Goal: Information Seeking & Learning: Learn about a topic

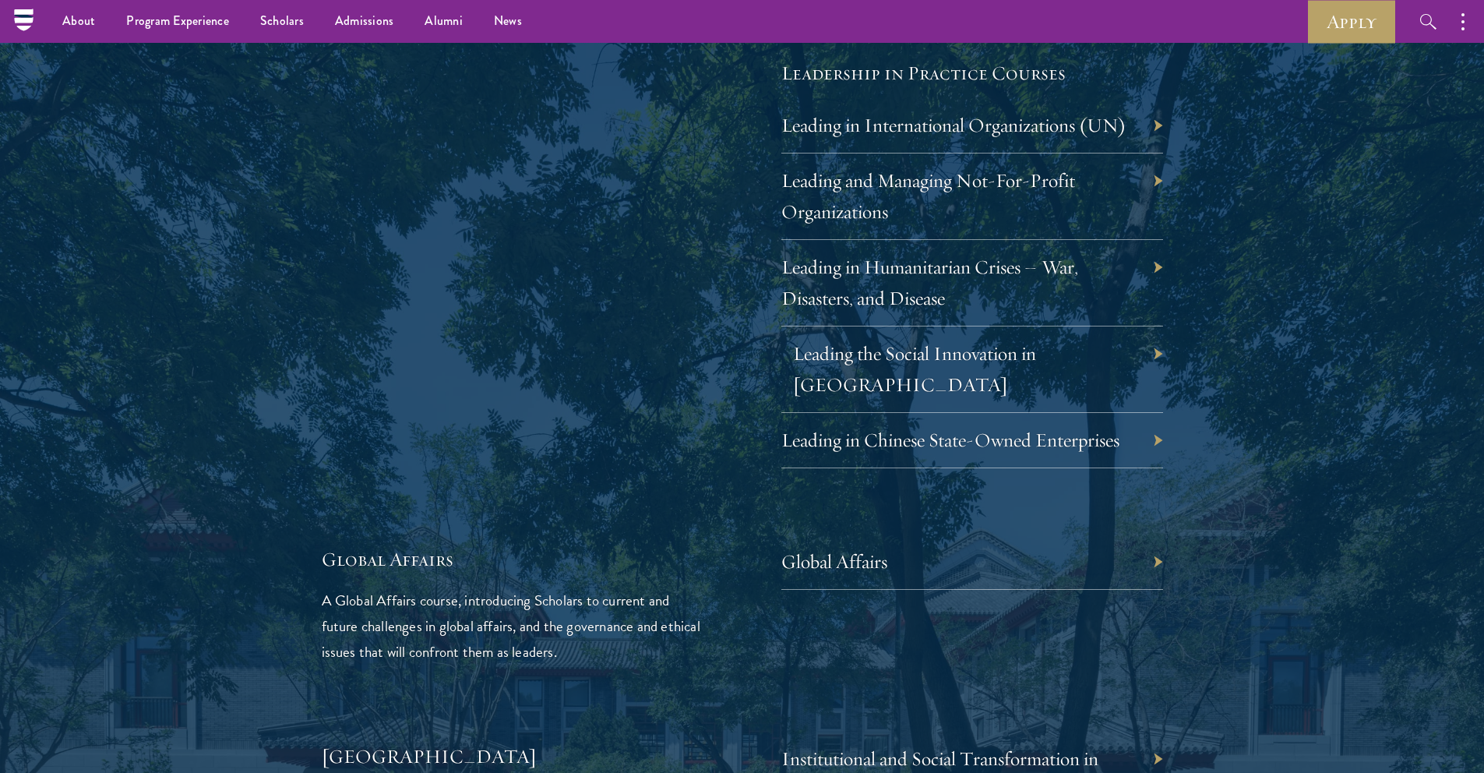
scroll to position [3192, 0]
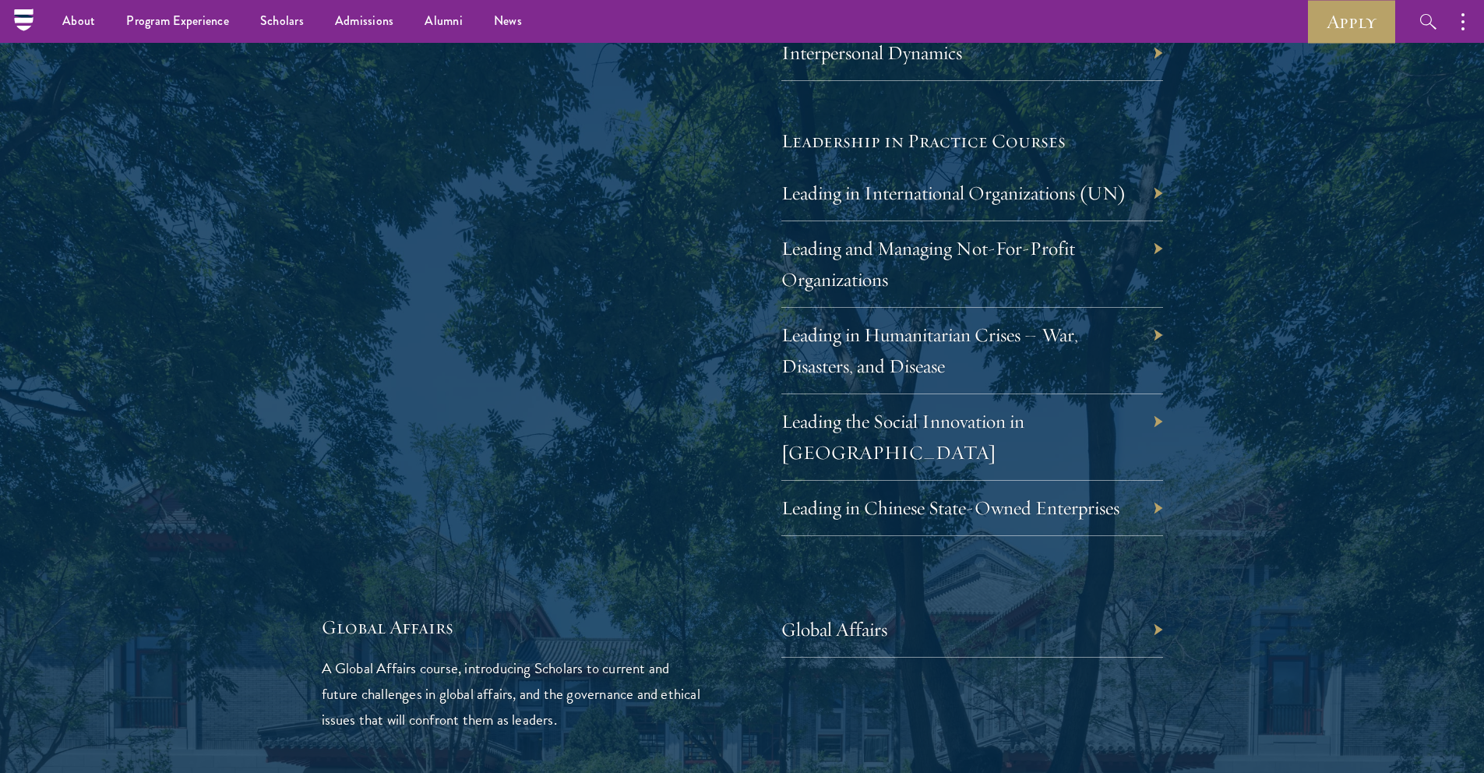
click at [1156, 252] on div "Leading and Managing Not-For-Profit Organizations" at bounding box center [973, 264] width 382 height 86
click at [1043, 249] on link "Leading and Managing Not-For-Profit Organizations" at bounding box center [940, 263] width 294 height 55
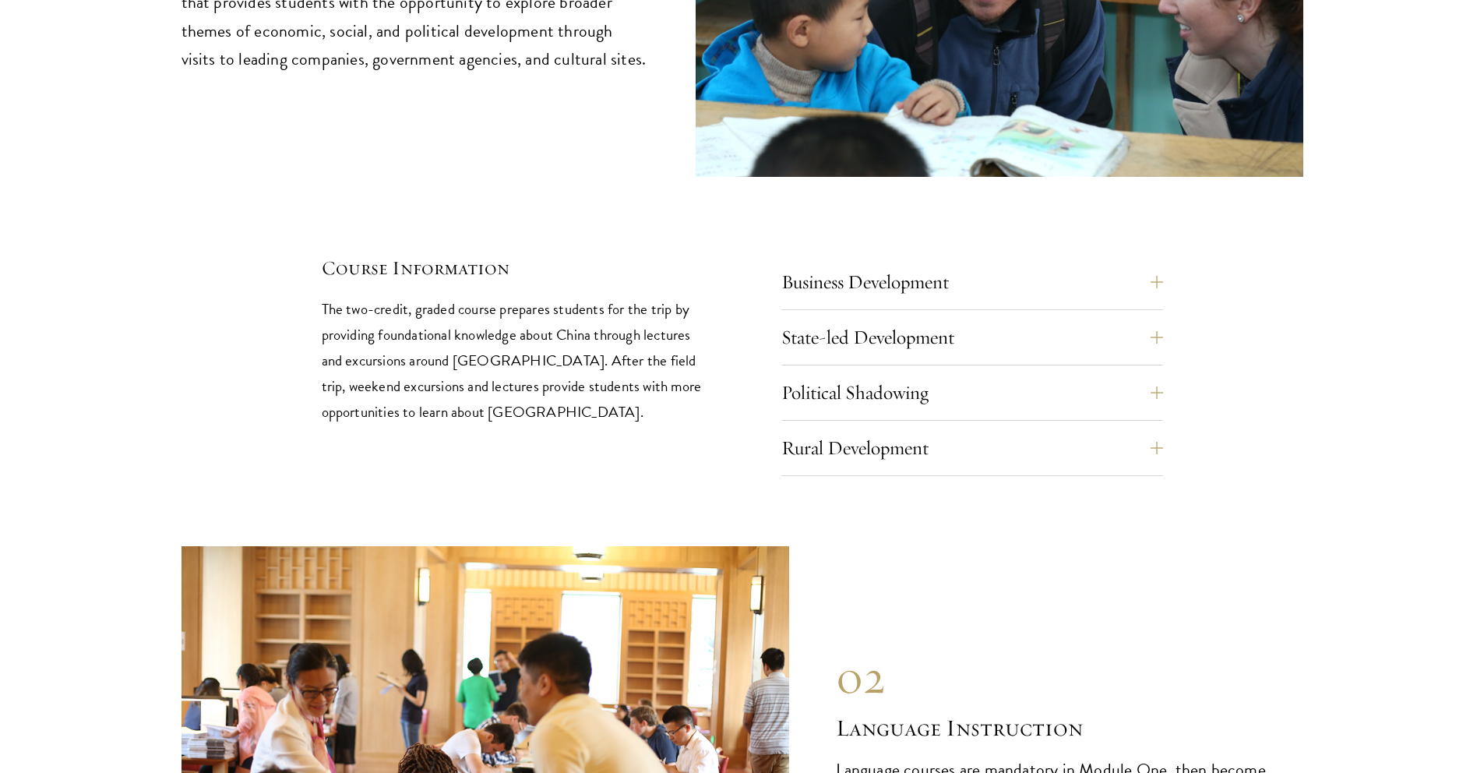
scroll to position [6794, 0]
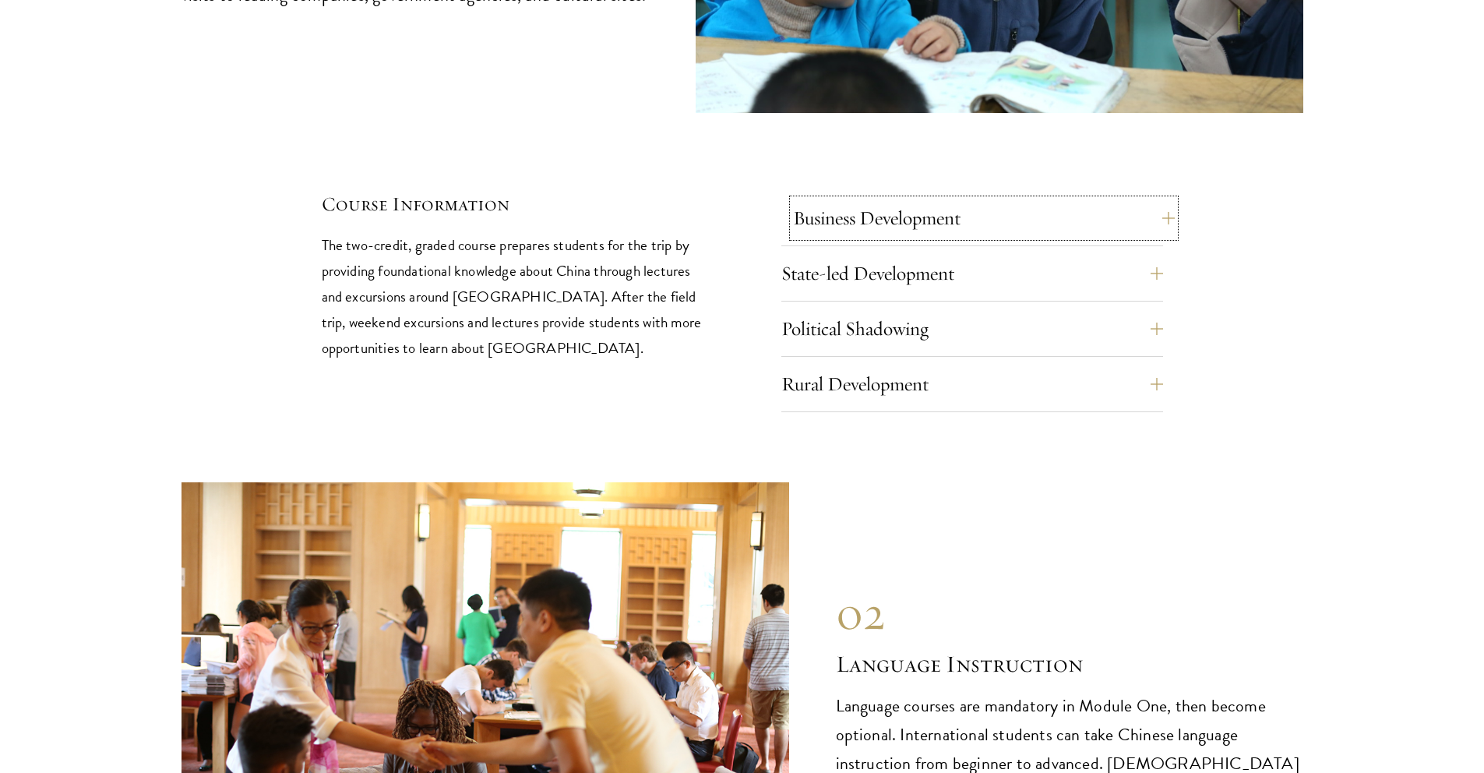
click at [1162, 199] on button "Business Development" at bounding box center [984, 217] width 382 height 37
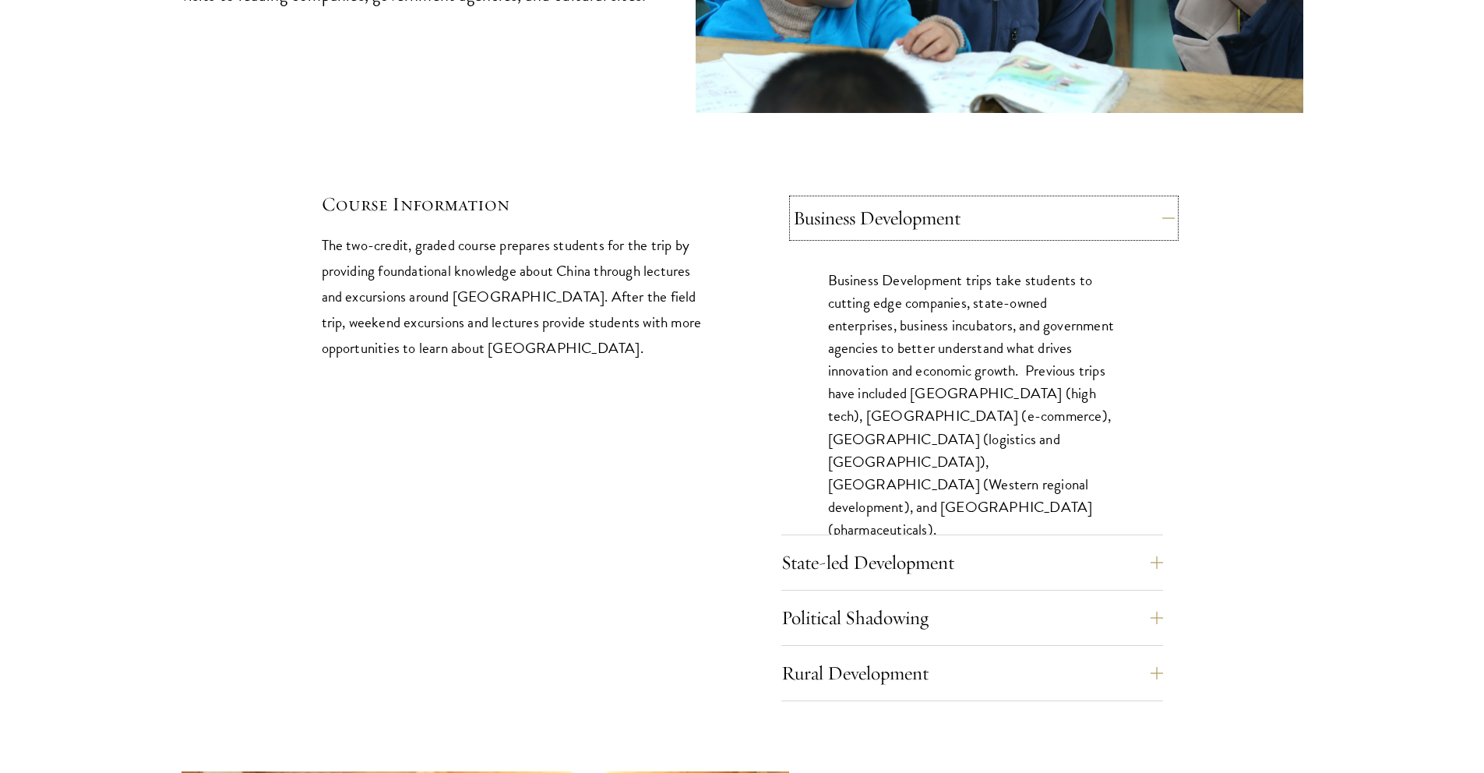
click at [1162, 199] on button "Business Development" at bounding box center [984, 217] width 382 height 37
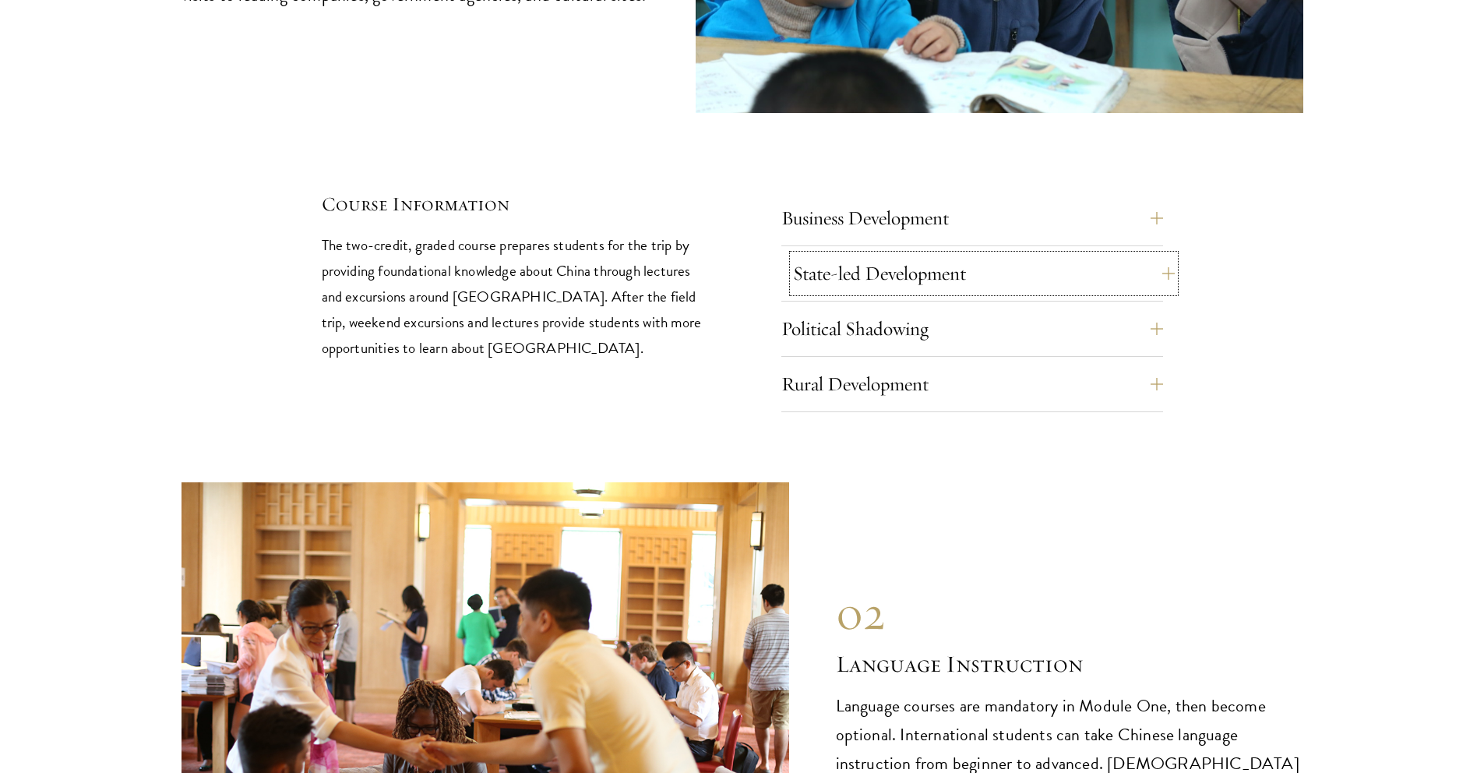
click at [1155, 255] on button "State-led Development" at bounding box center [984, 273] width 382 height 37
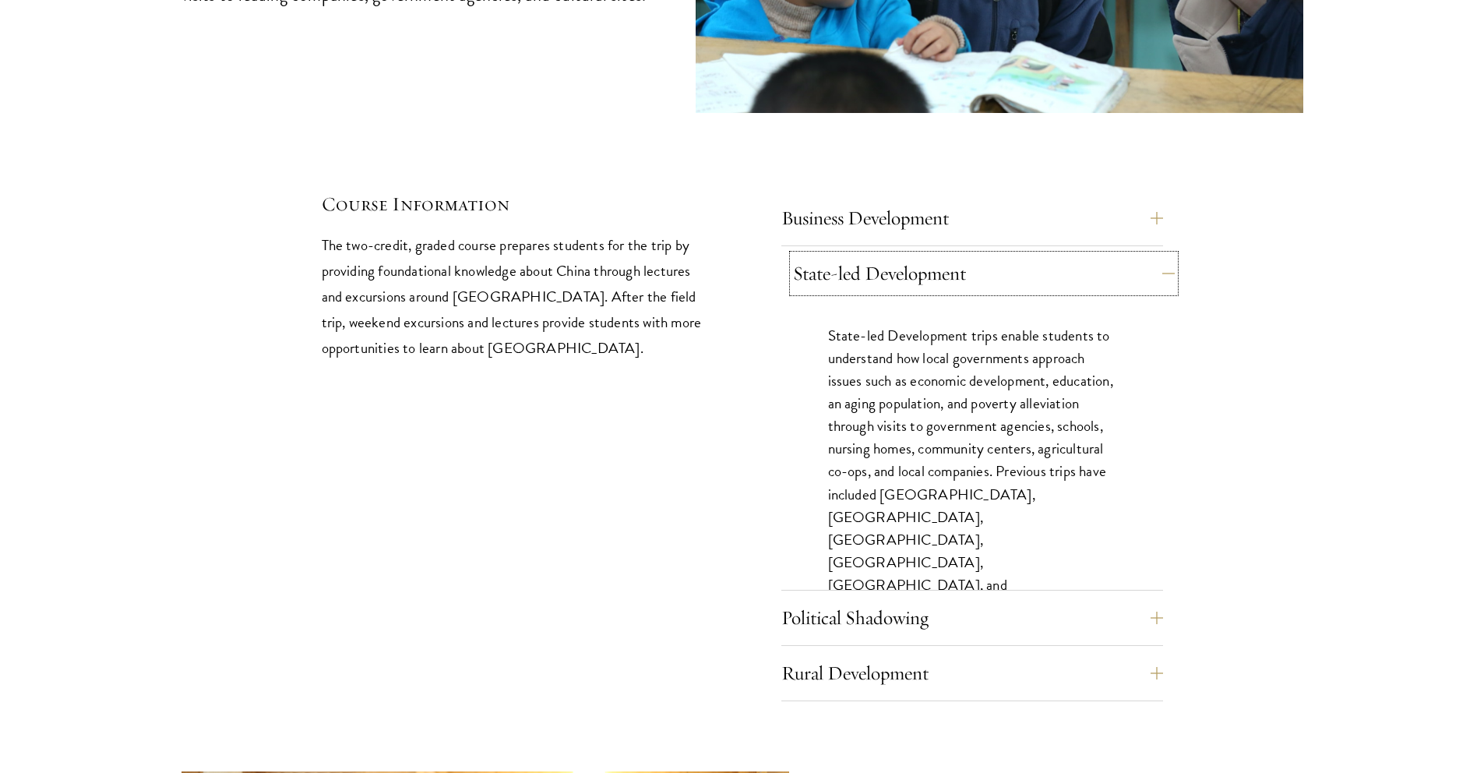
click at [1155, 255] on button "State-led Development" at bounding box center [984, 273] width 382 height 37
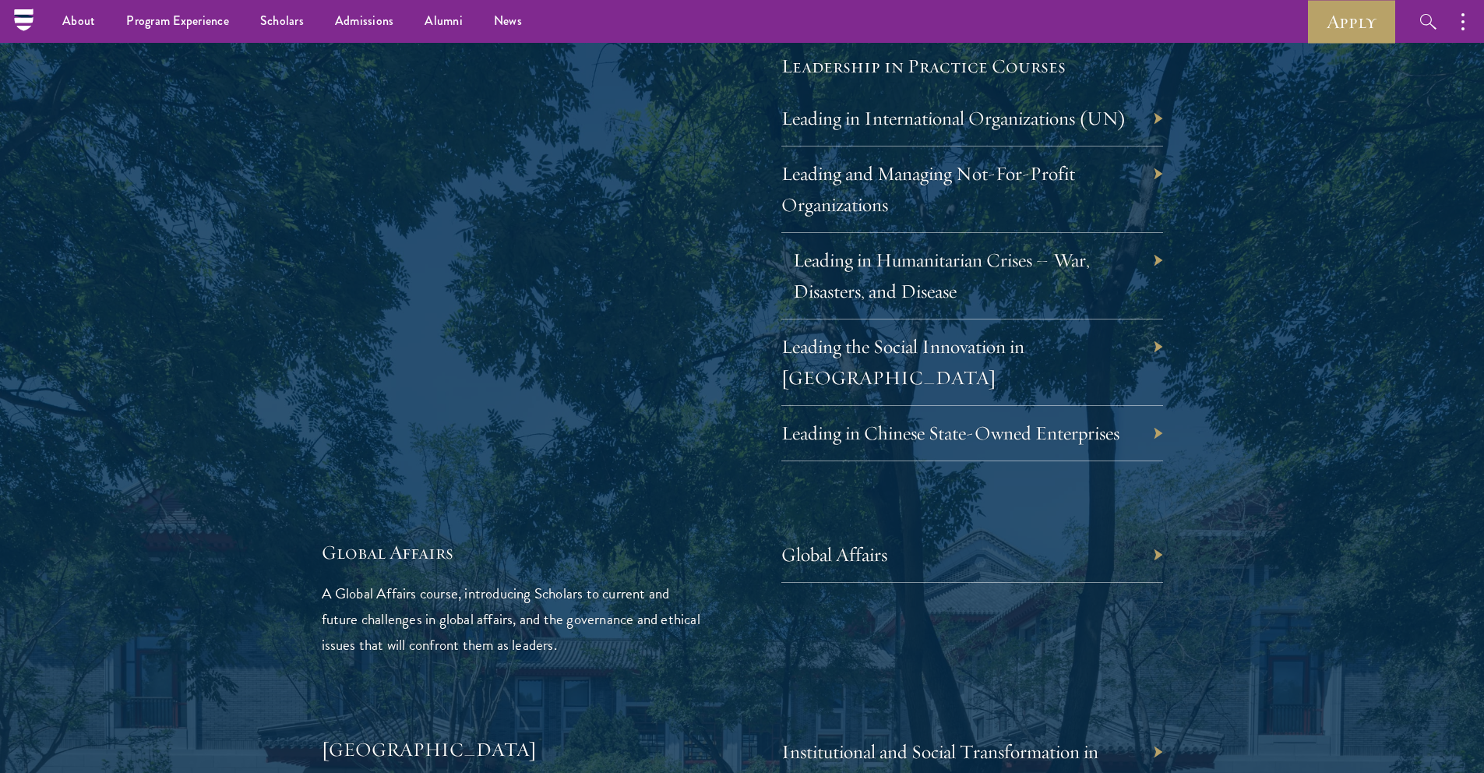
scroll to position [3131, 0]
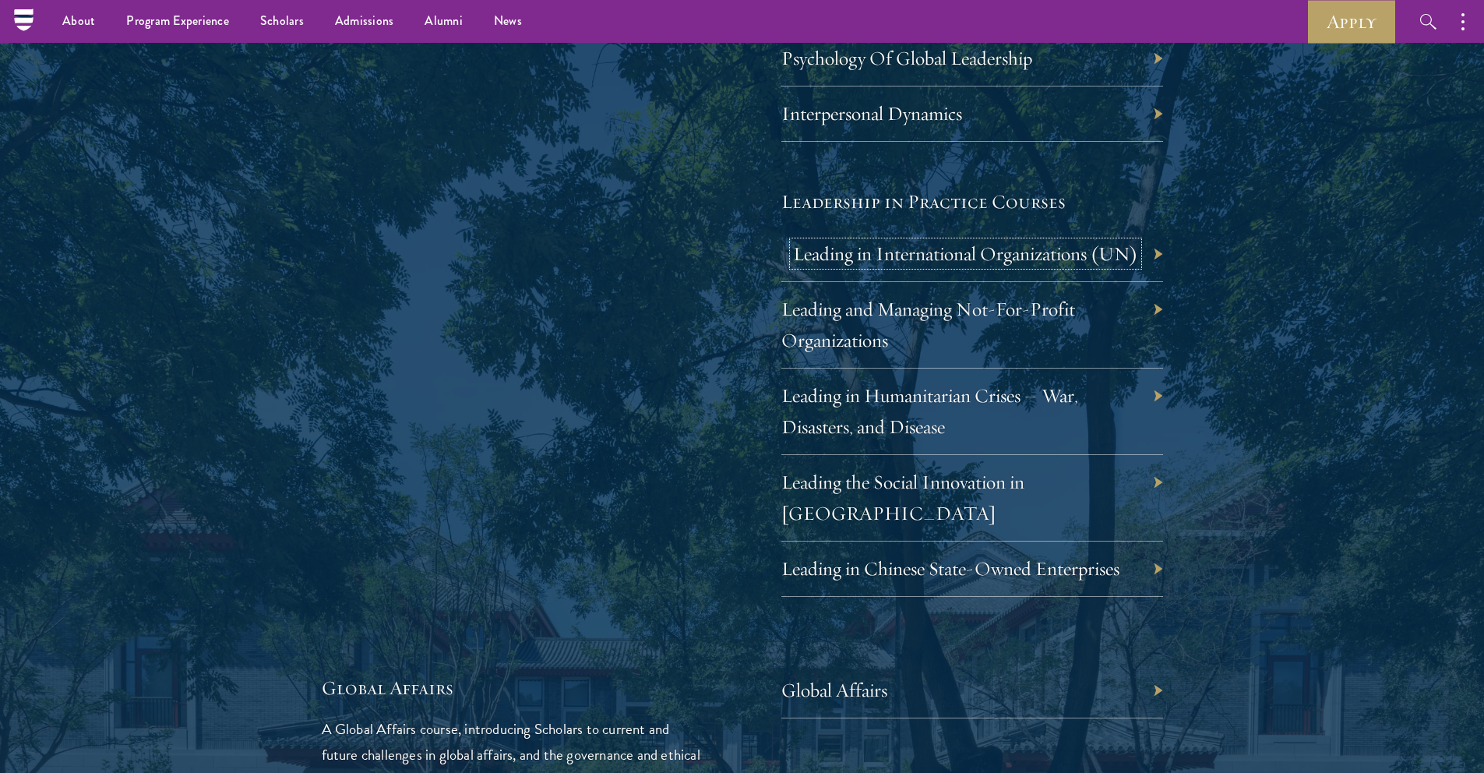
click at [969, 259] on link "Leading in International Organizations (UN)" at bounding box center [965, 254] width 345 height 24
drag, startPoint x: 1165, startPoint y: 255, endPoint x: 1156, endPoint y: 253, distance: 8.7
click at [1156, 253] on div "Leading in International Organizations (UN)" at bounding box center [973, 254] width 382 height 55
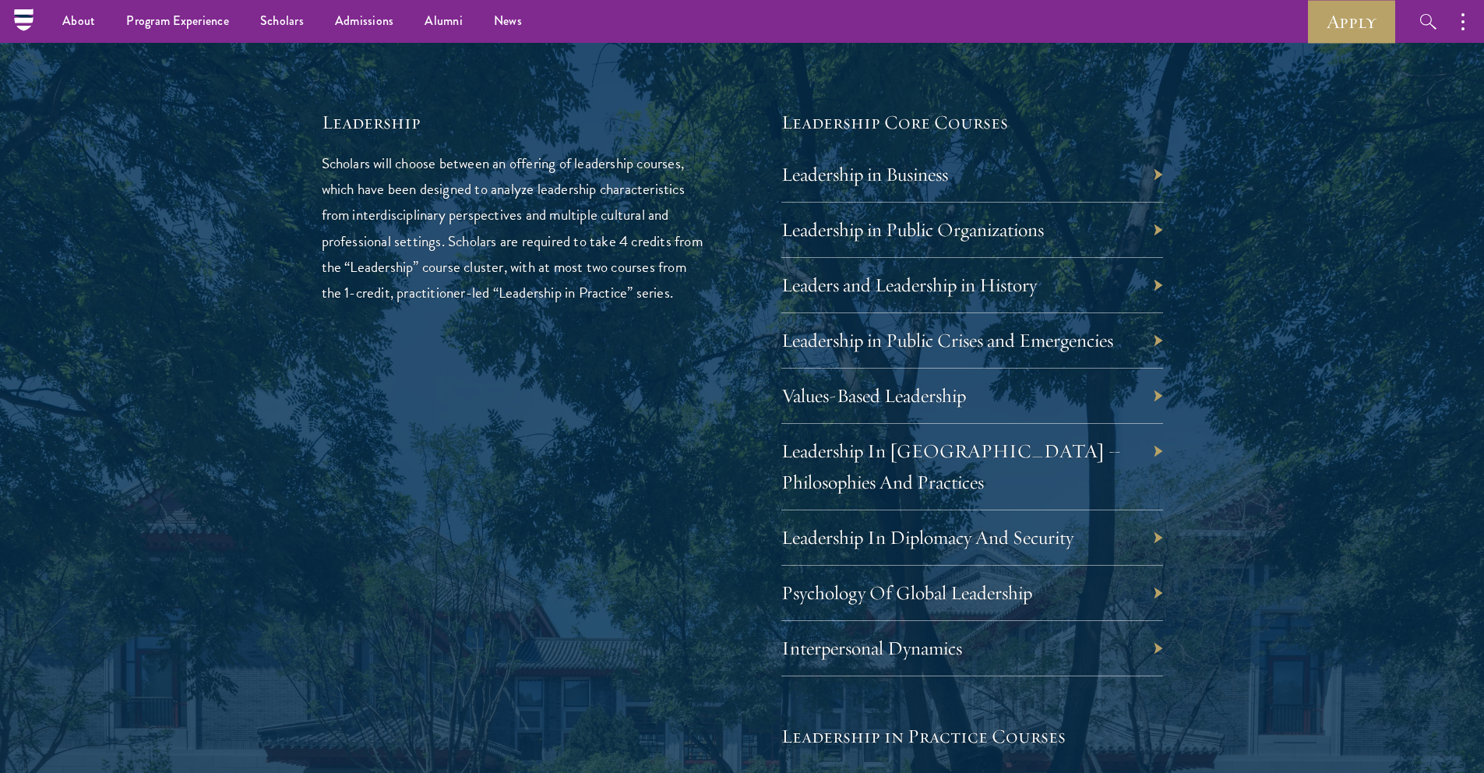
scroll to position [2585, 0]
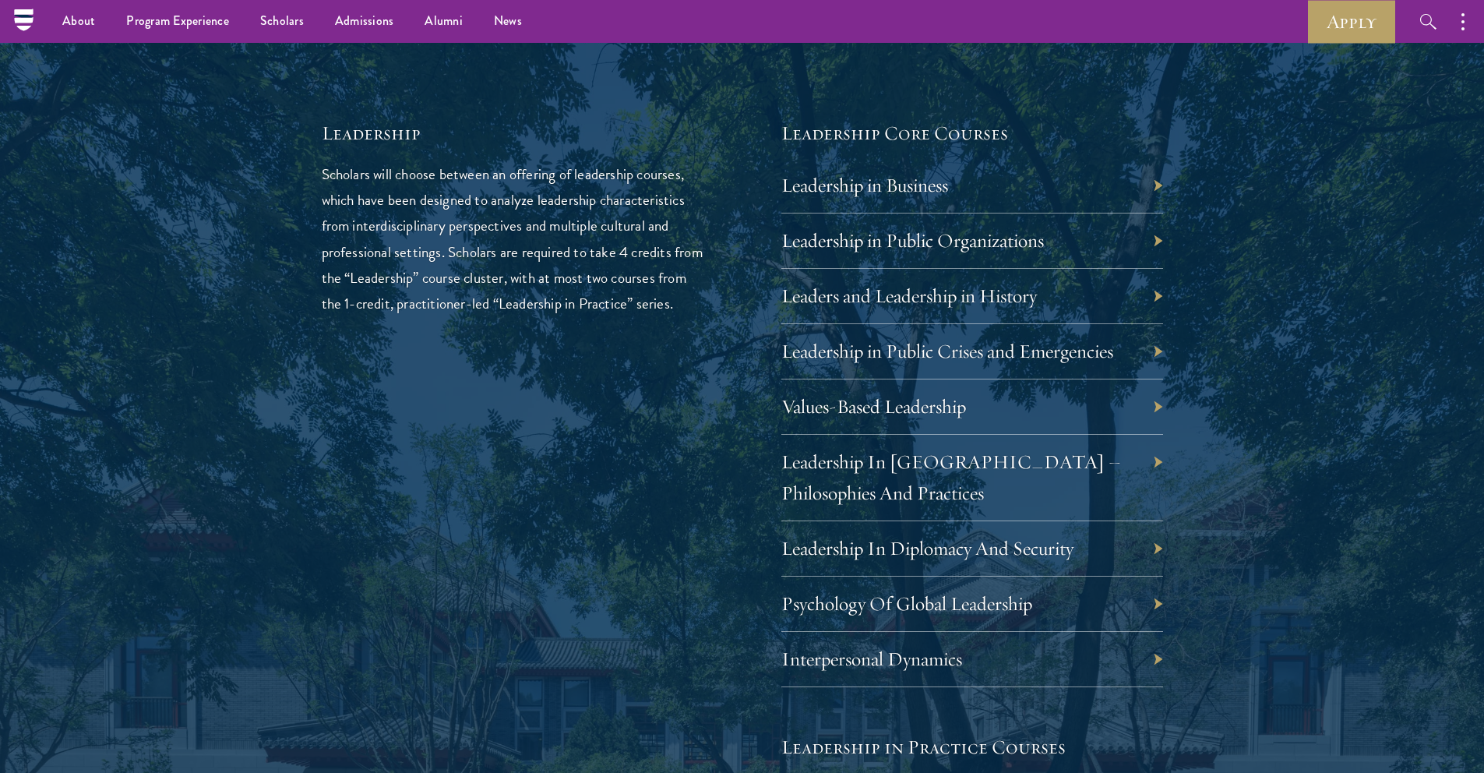
click at [1046, 187] on div "Leadership in Business" at bounding box center [973, 185] width 382 height 55
drag, startPoint x: 899, startPoint y: 288, endPoint x: 900, endPoint y: 312, distance: 24.2
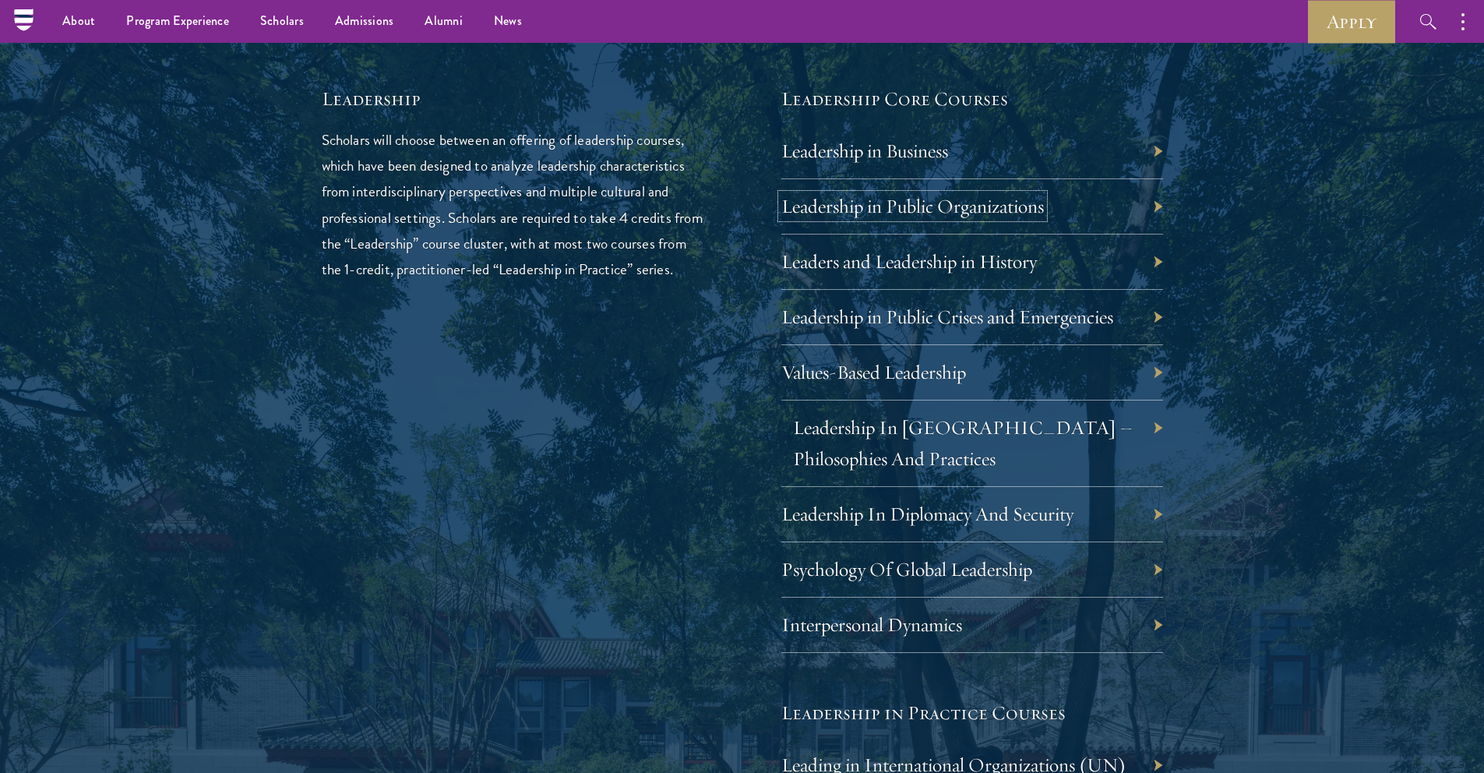
scroll to position [2539, 0]
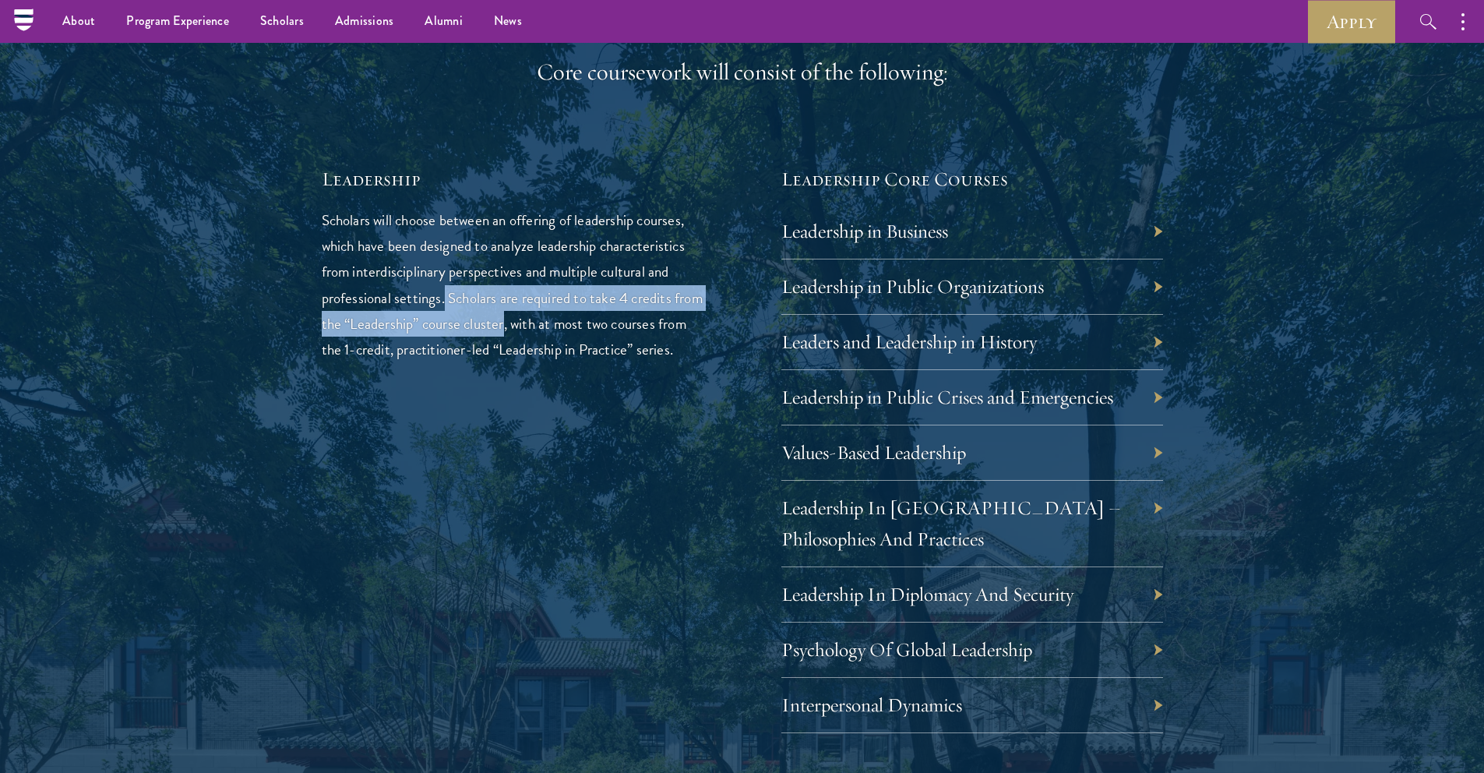
drag, startPoint x: 537, startPoint y: 325, endPoint x: 446, endPoint y: 292, distance: 96.9
click at [446, 292] on p "Scholars will choose between an offering of leadership courses, which have been…" at bounding box center [513, 284] width 382 height 154
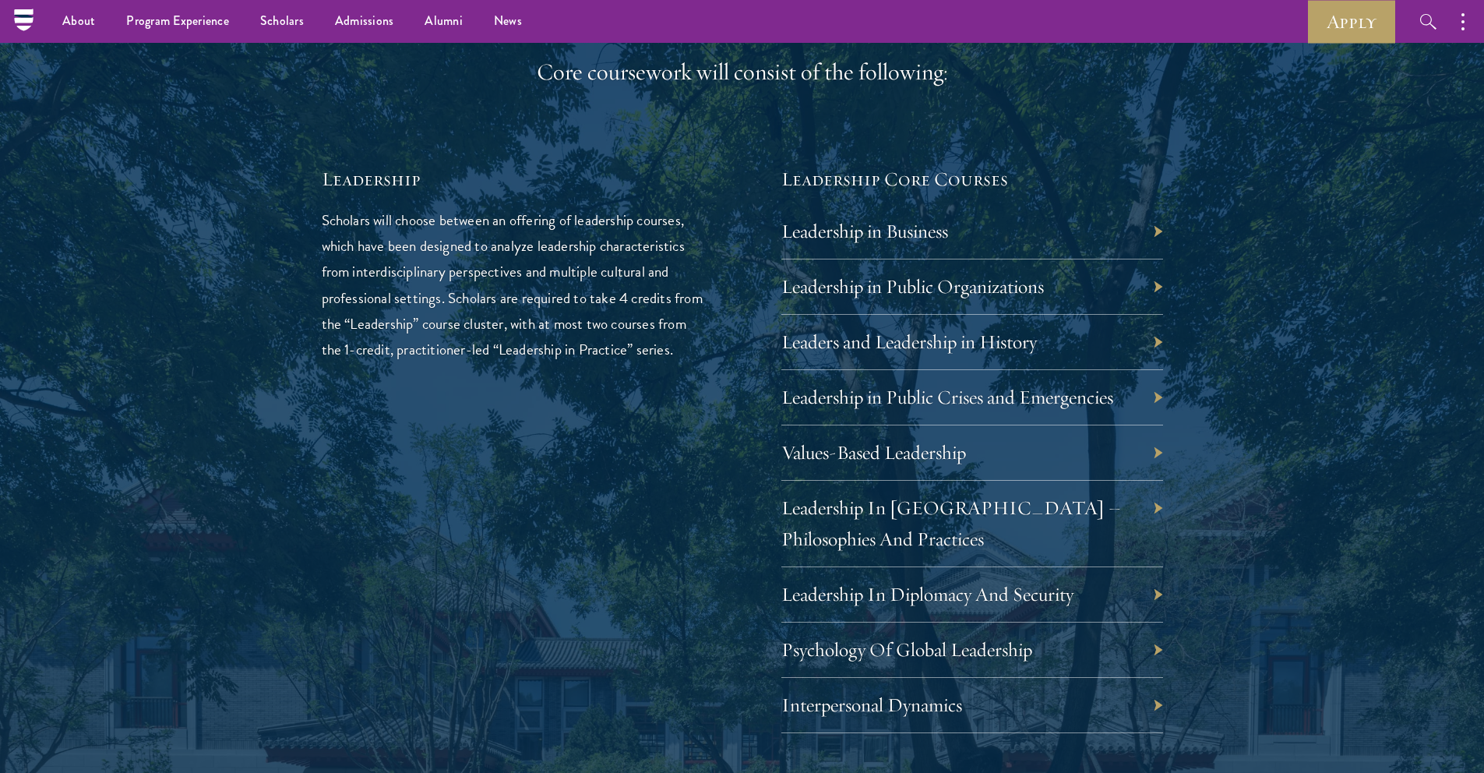
click at [562, 319] on p "Scholars will choose between an offering of leadership courses, which have been…" at bounding box center [513, 284] width 382 height 154
drag, startPoint x: 544, startPoint y: 323, endPoint x: 422, endPoint y: 356, distance: 126.1
click at [422, 356] on p "Scholars will choose between an offering of leadership courses, which have been…" at bounding box center [513, 284] width 382 height 154
click at [531, 359] on p "Scholars will choose between an offering of leadership courses, which have been…" at bounding box center [513, 284] width 382 height 154
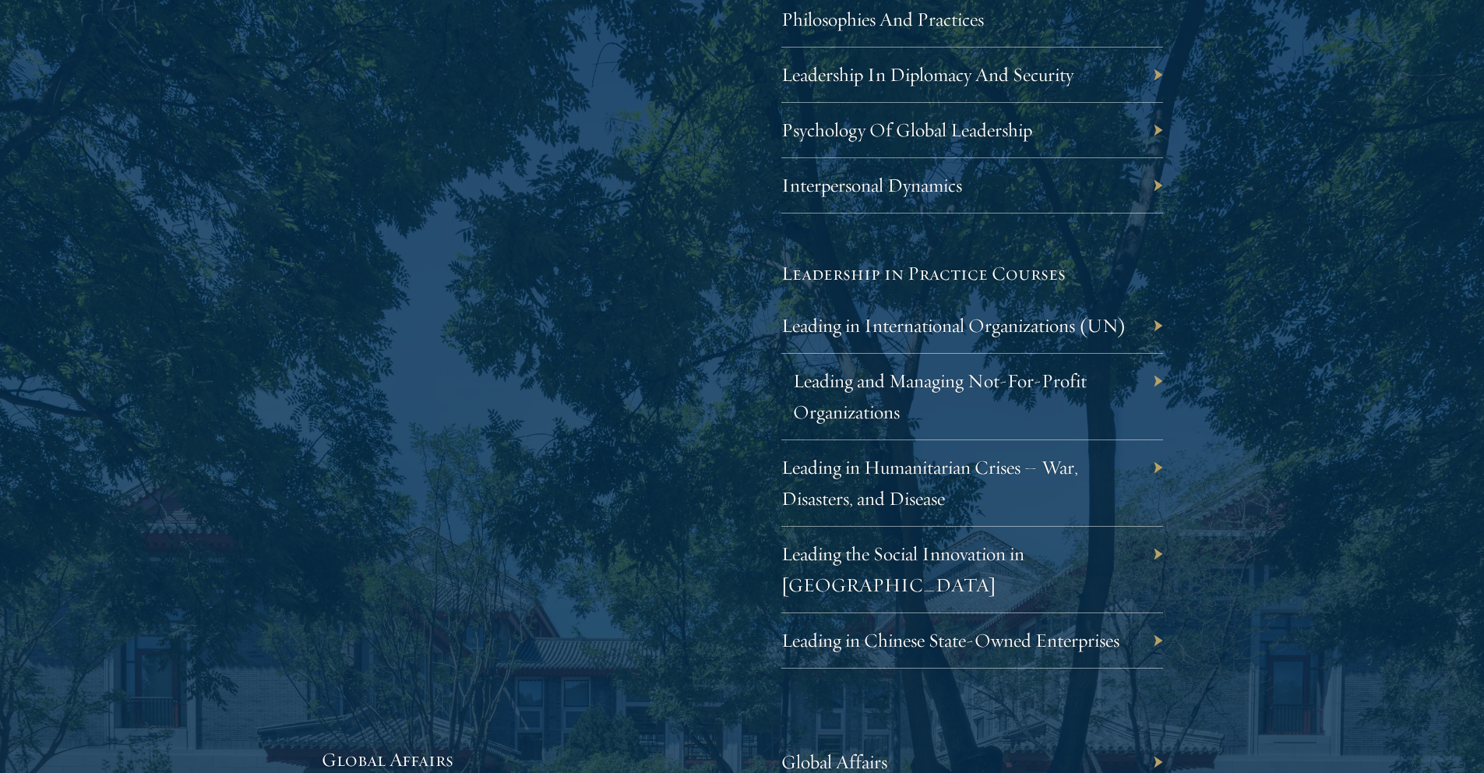
scroll to position [3060, 0]
click at [1022, 559] on link "Leading the Social Innovation in [GEOGRAPHIC_DATA]" at bounding box center [914, 568] width 243 height 55
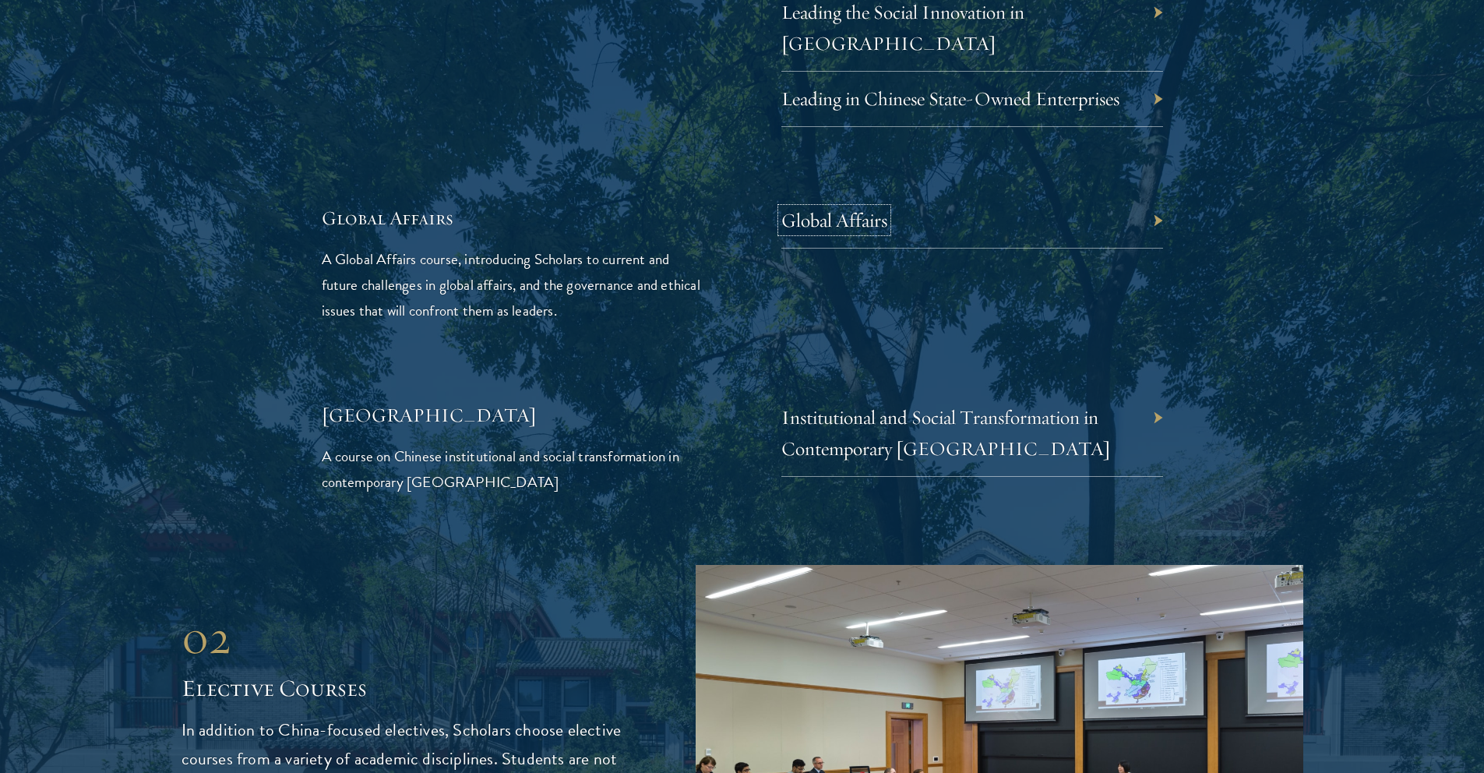
scroll to position [3718, 0]
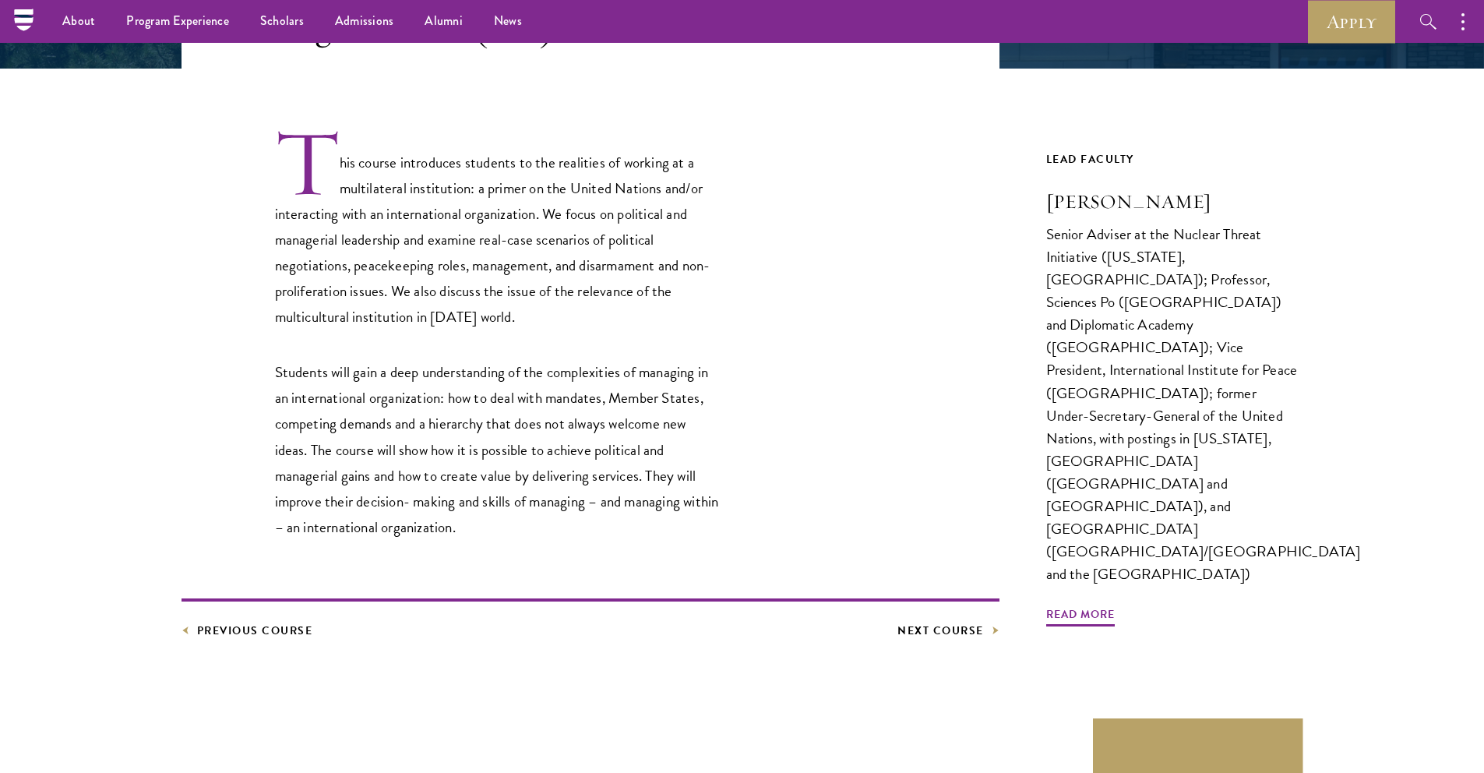
scroll to position [355, 0]
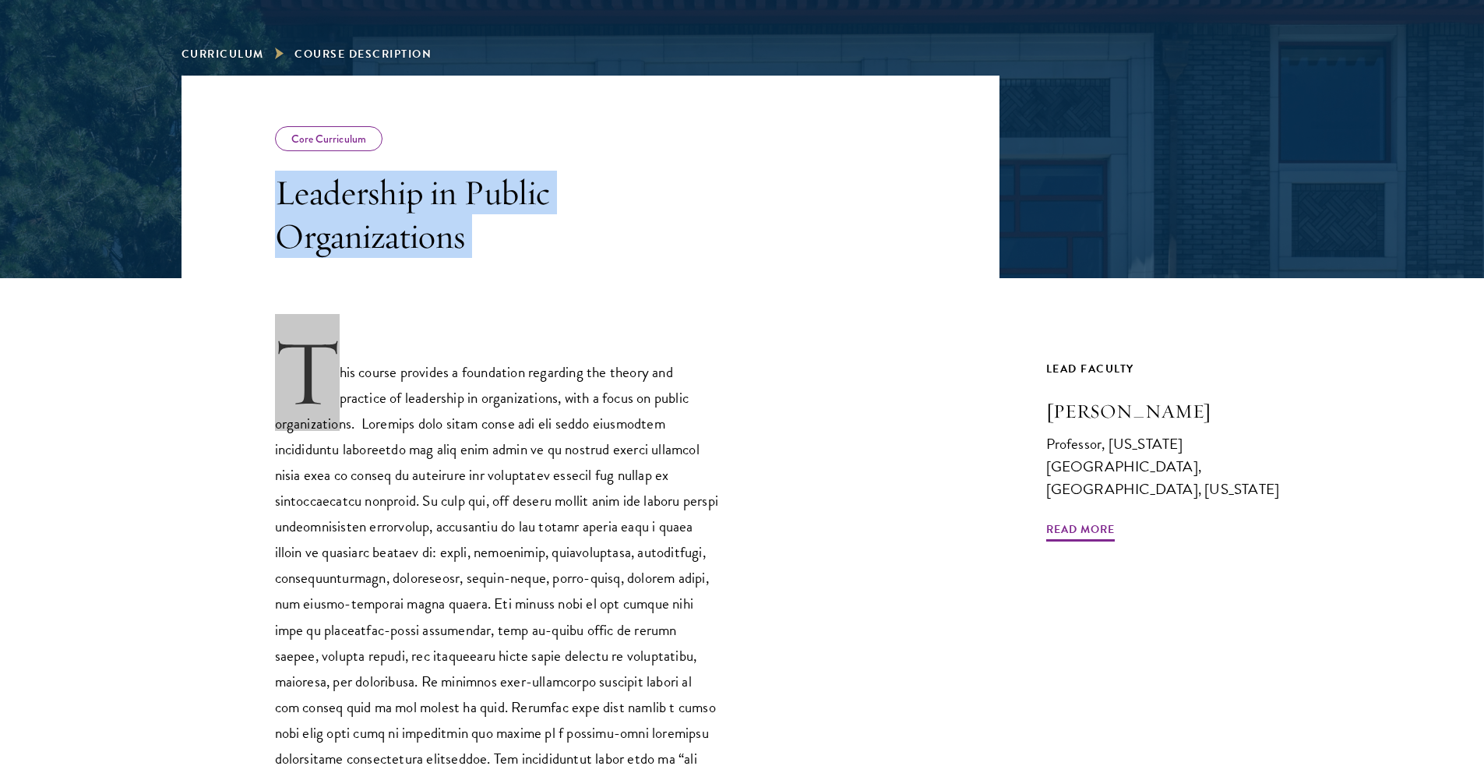
scroll to position [577, 0]
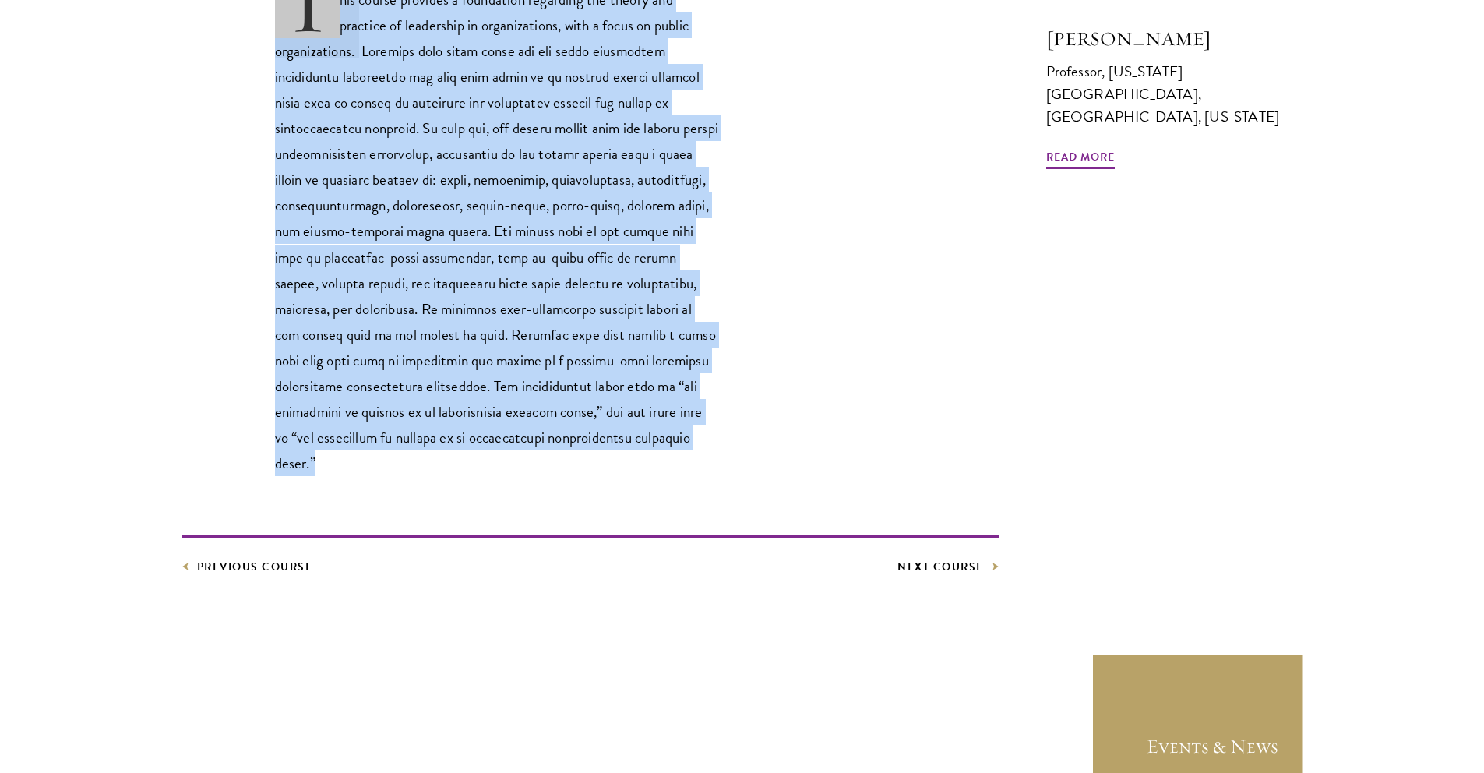
drag, startPoint x: 279, startPoint y: 193, endPoint x: 655, endPoint y: 446, distance: 453.6
click at [655, 446] on div "Core Curriculum Leadership in Public Organizations This course provides a found…" at bounding box center [743, 139] width 1122 height 873
copy div "Leadership in Public Organizations This course provides a foundation regarding …"
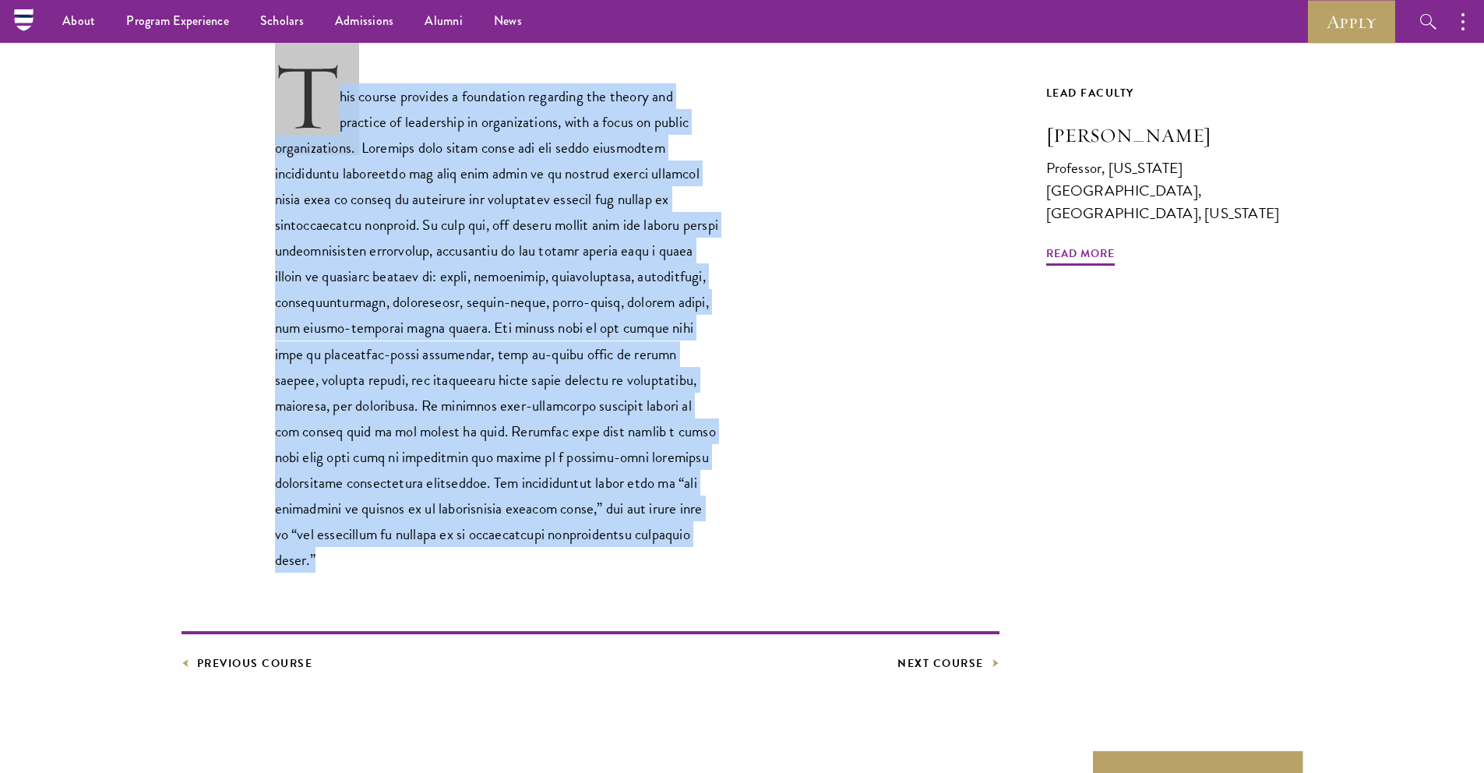
scroll to position [476, 0]
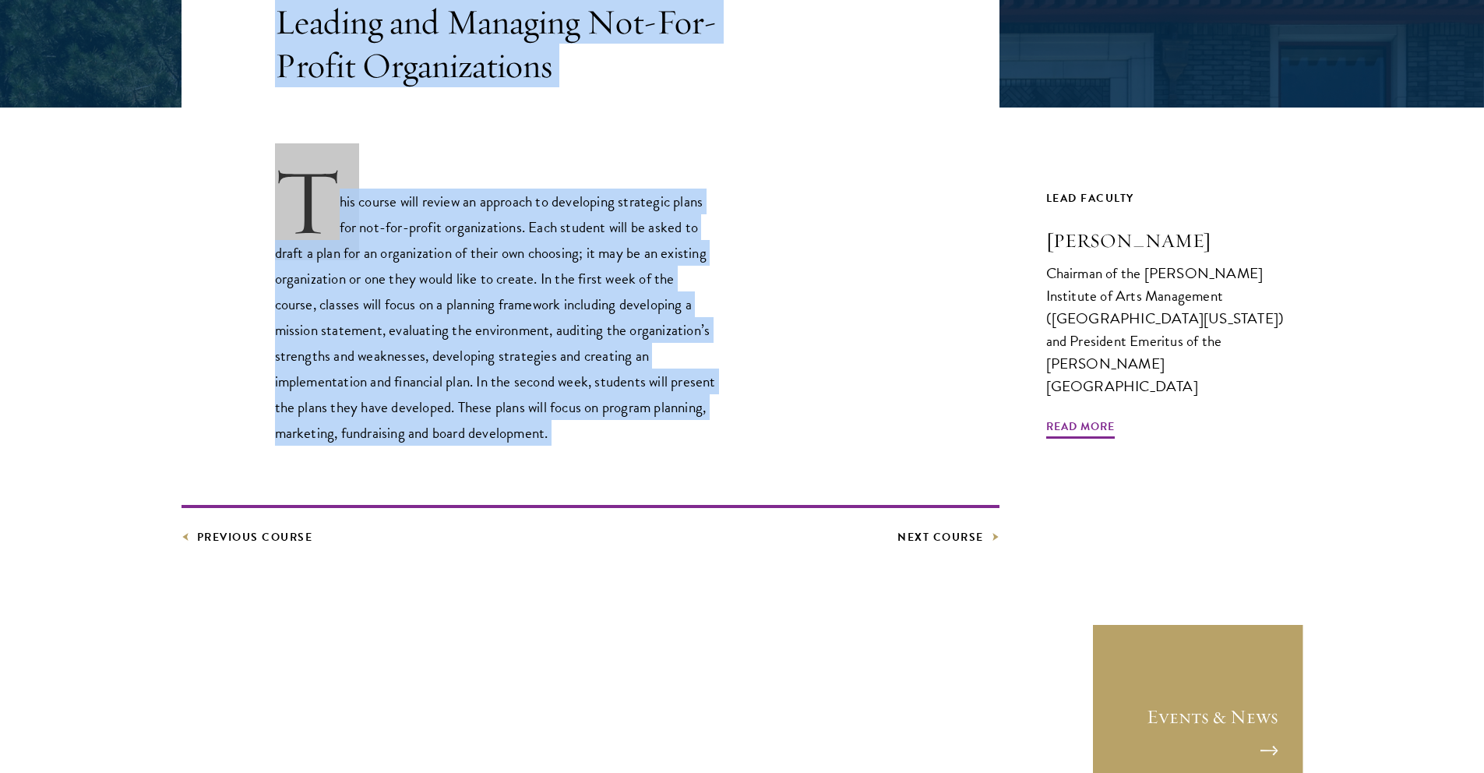
scroll to position [482, 0]
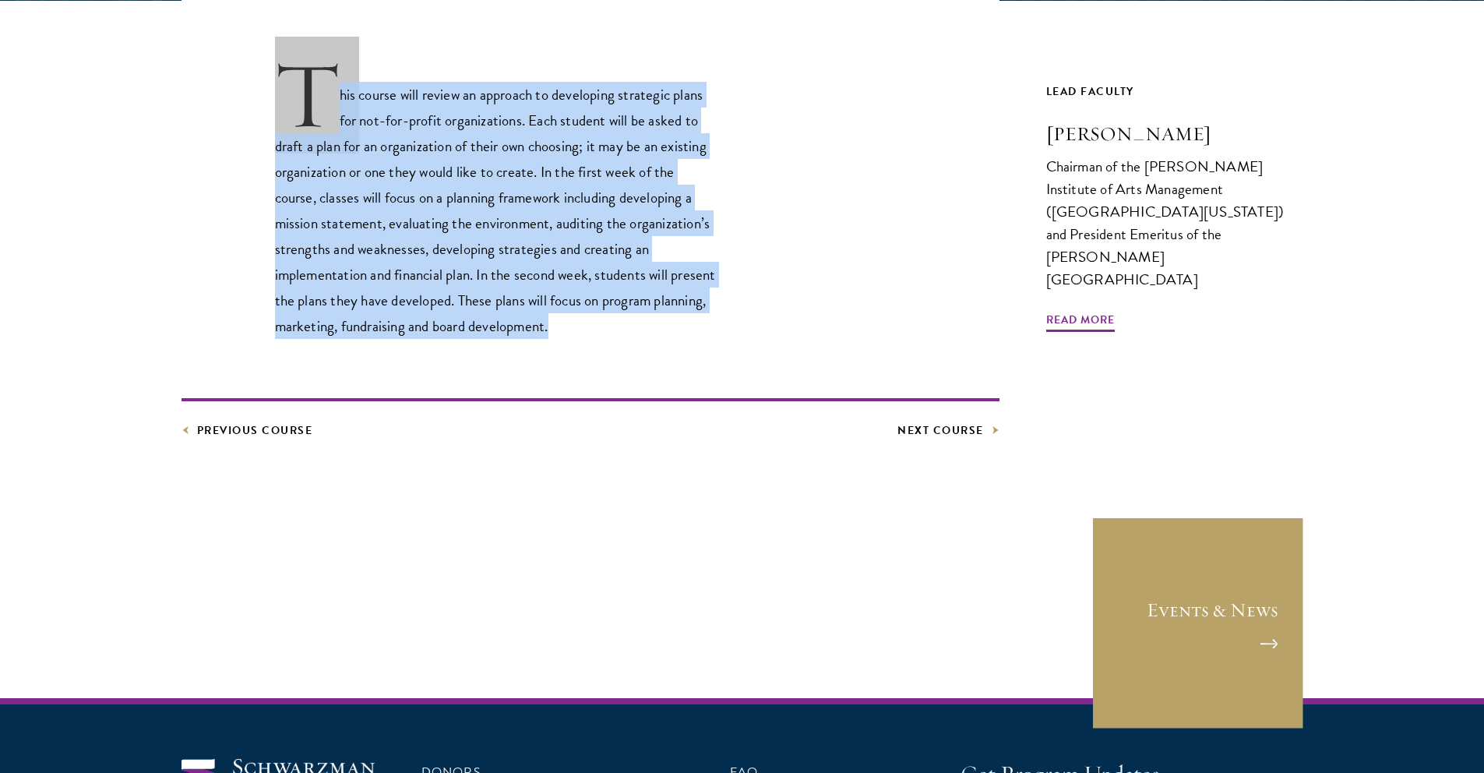
drag, startPoint x: 272, startPoint y: 383, endPoint x: 684, endPoint y: 330, distance: 415.6
click at [684, 330] on div "Leadership in Practice Leading and Managing Not-For-Profit Organizations This c…" at bounding box center [743, 119] width 1122 height 642
copy div "Leading and Managing Not-For-Profit Organizations This course will review an ap…"
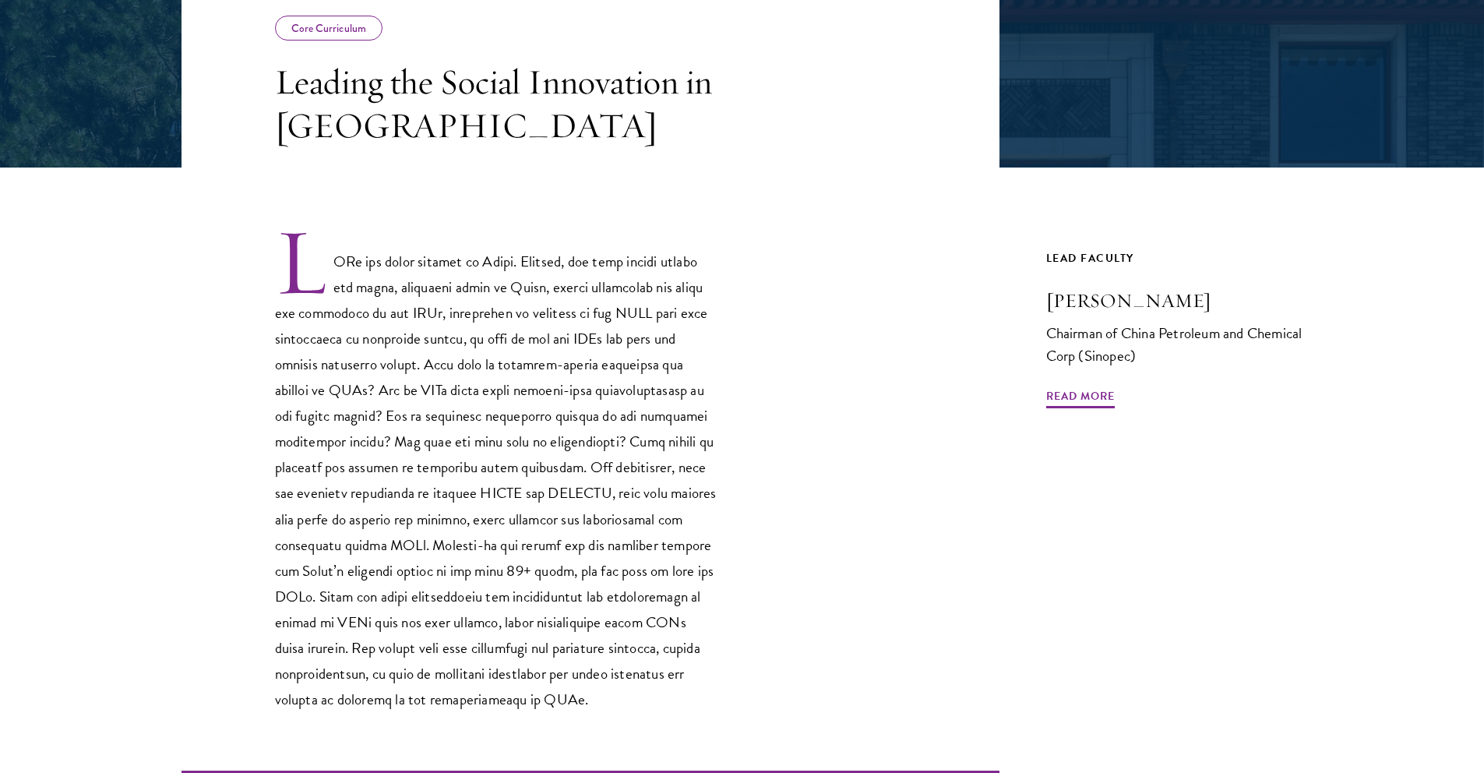
scroll to position [342, 0]
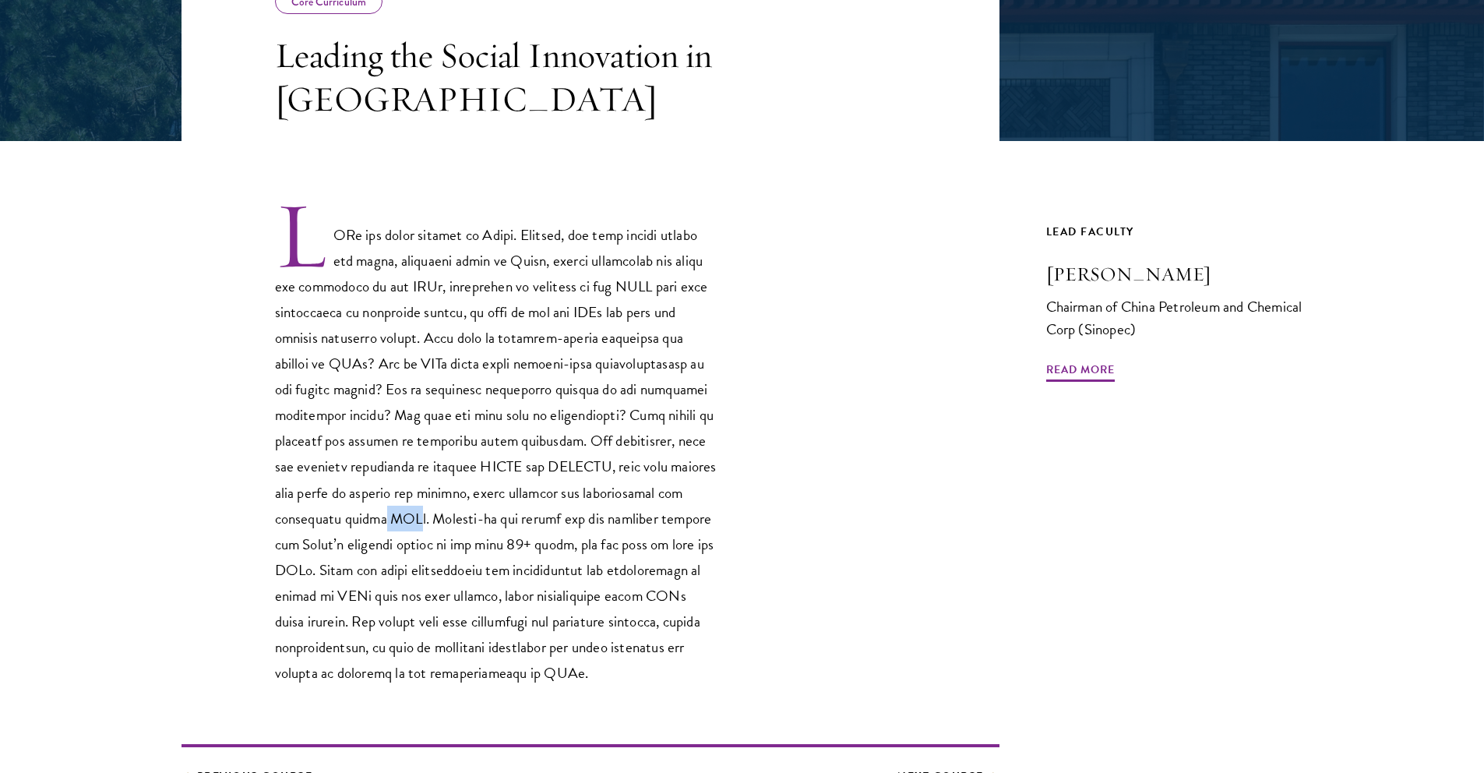
drag, startPoint x: 399, startPoint y: 517, endPoint x: 429, endPoint y: 515, distance: 30.5
click at [429, 515] on p at bounding box center [497, 442] width 444 height 486
click at [633, 261] on p at bounding box center [497, 442] width 444 height 486
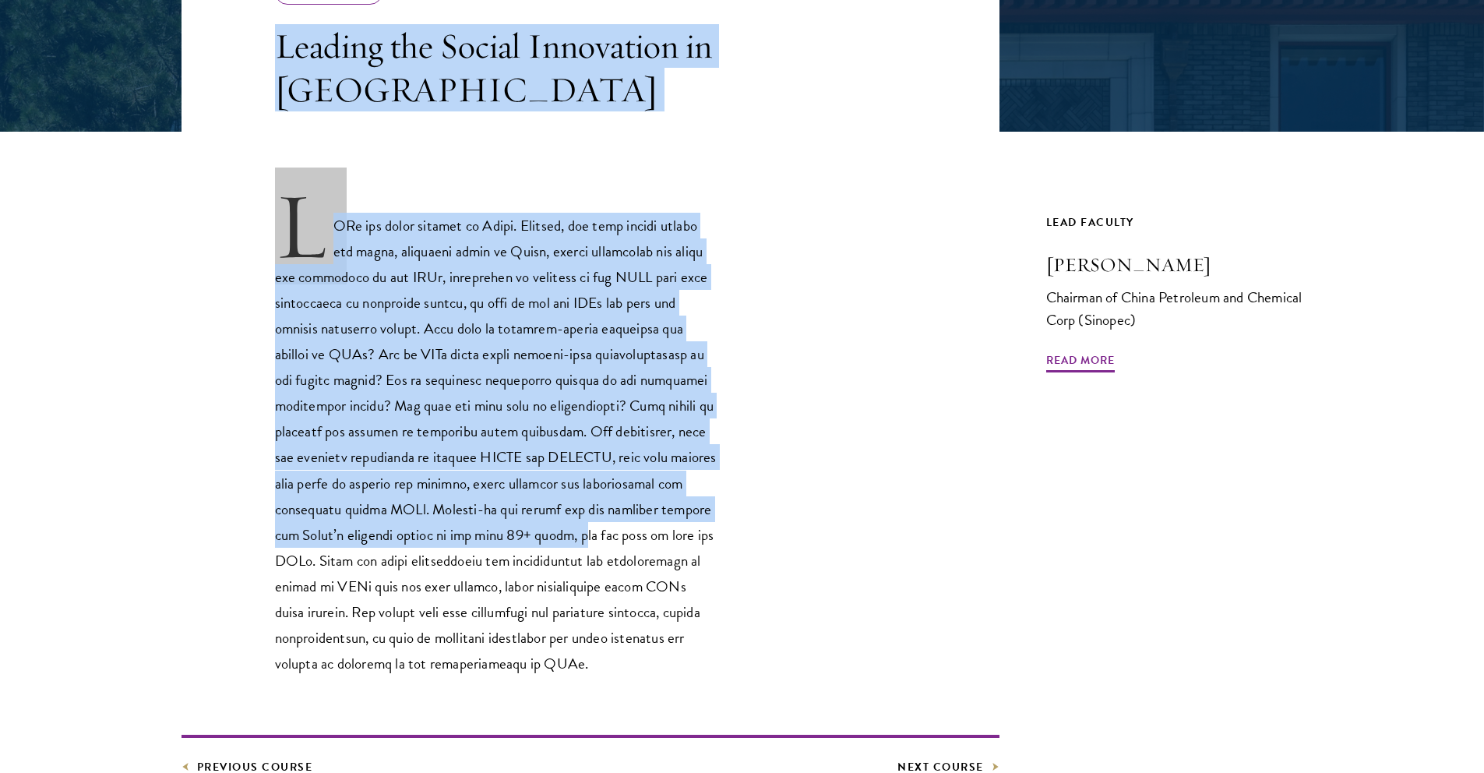
scroll to position [482, 0]
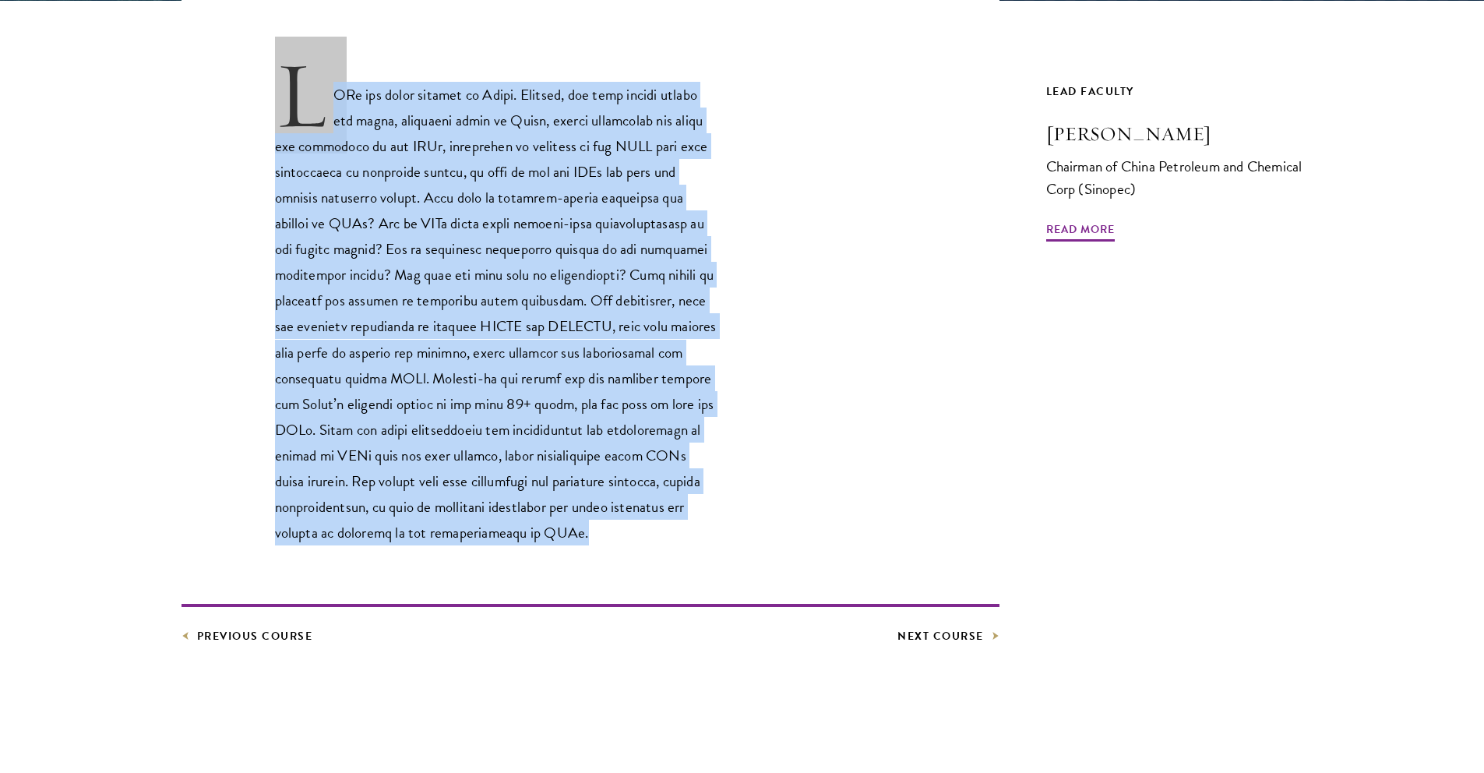
drag, startPoint x: 281, startPoint y: 61, endPoint x: 610, endPoint y: 540, distance: 581.6
click at [610, 540] on div "Core Curriculum Leading the Social Innovation in [GEOGRAPHIC_DATA] Previous Cou…" at bounding box center [743, 222] width 1122 height 848
copy div "Loremip dol Sitame Consectetu ad Elits DOEi tem incid utlabor et Dolor. Magnaal…"
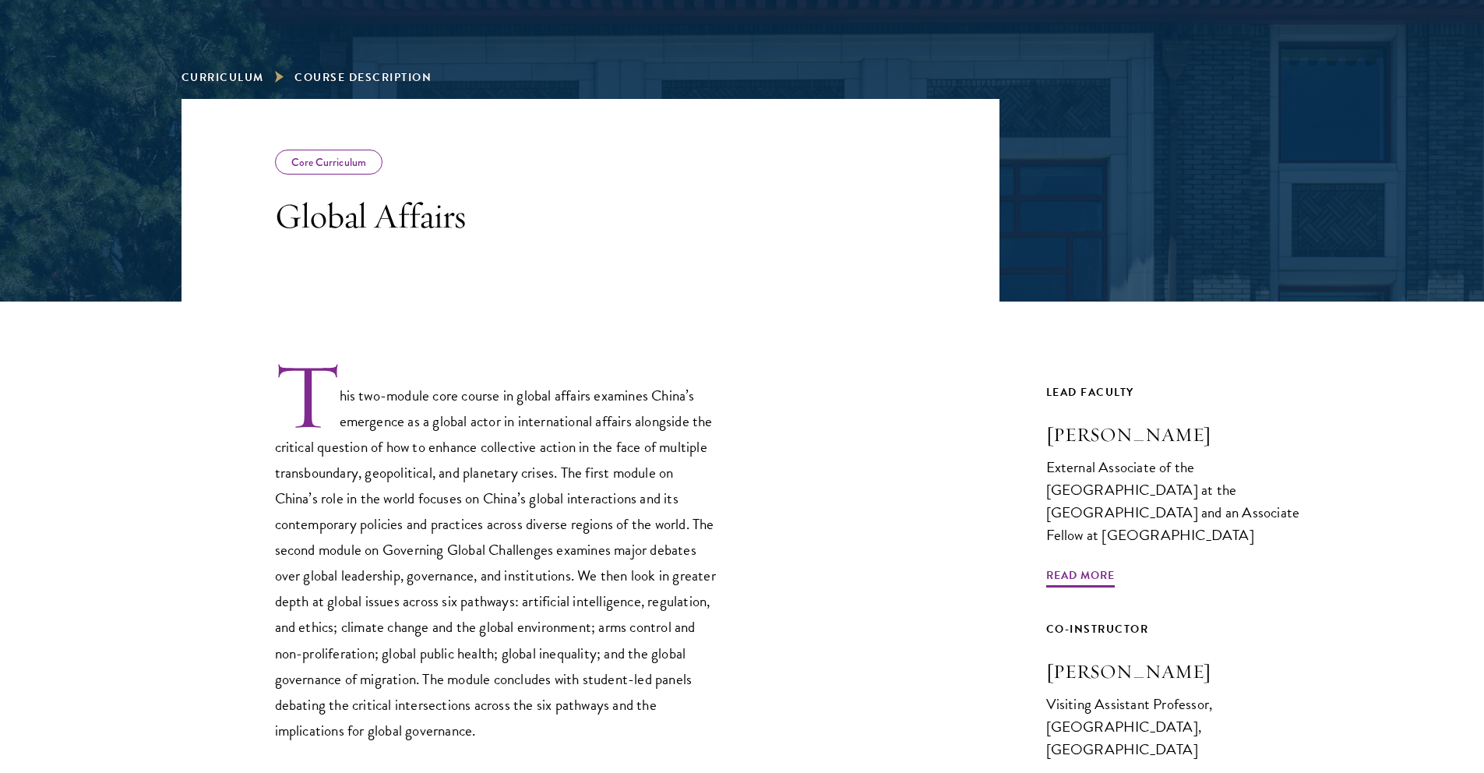
scroll to position [262, 0]
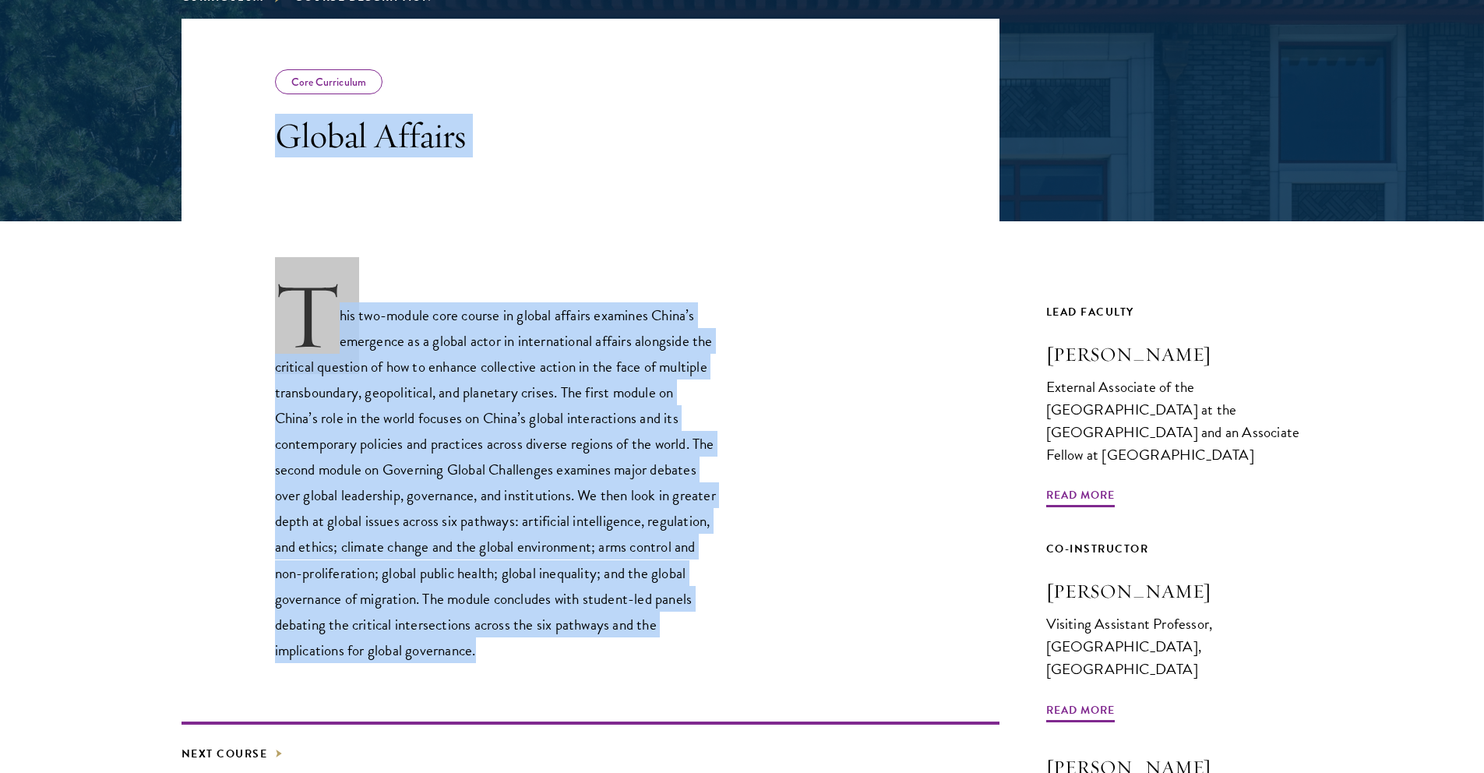
drag, startPoint x: 285, startPoint y: 132, endPoint x: 605, endPoint y: 550, distance: 526.9
click at [513, 645] on div "Core Curriculum Global Affairs Next Course Lead Faculty [PERSON_NAME] External …" at bounding box center [743, 449] width 1122 height 861
